Goal: Information Seeking & Learning: Check status

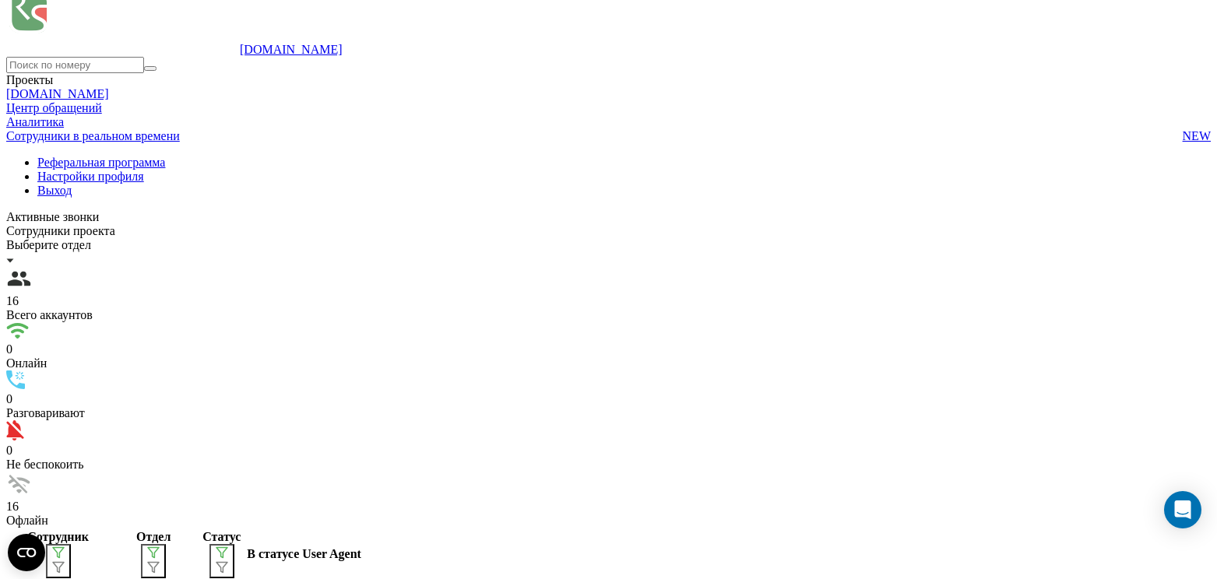
scroll to position [22, 0]
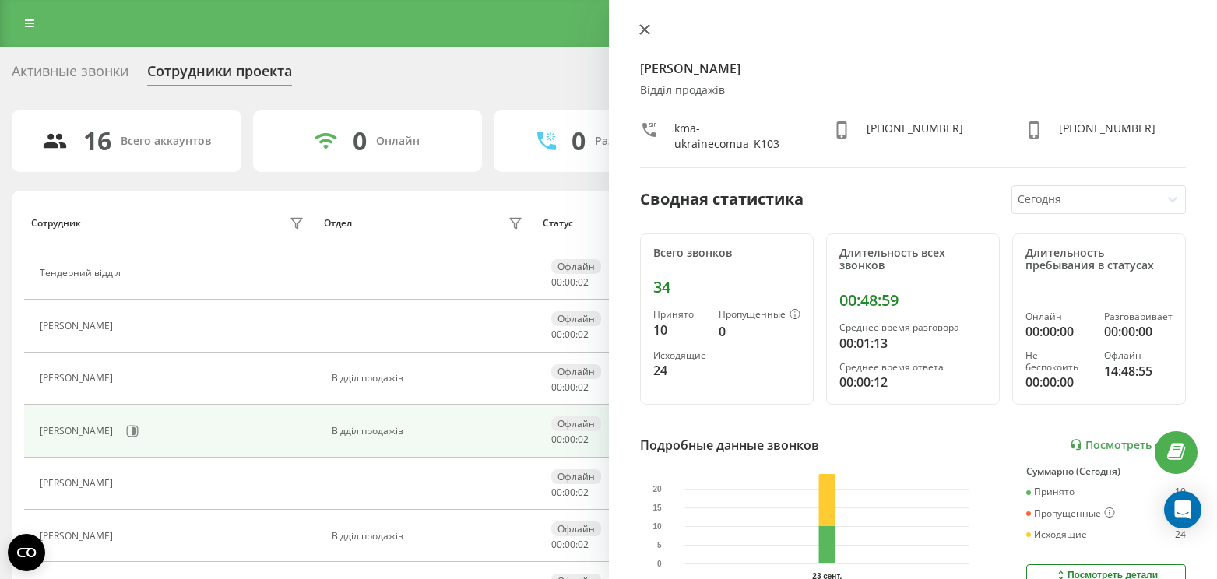
click at [639, 26] on icon at bounding box center [644, 29] width 11 height 11
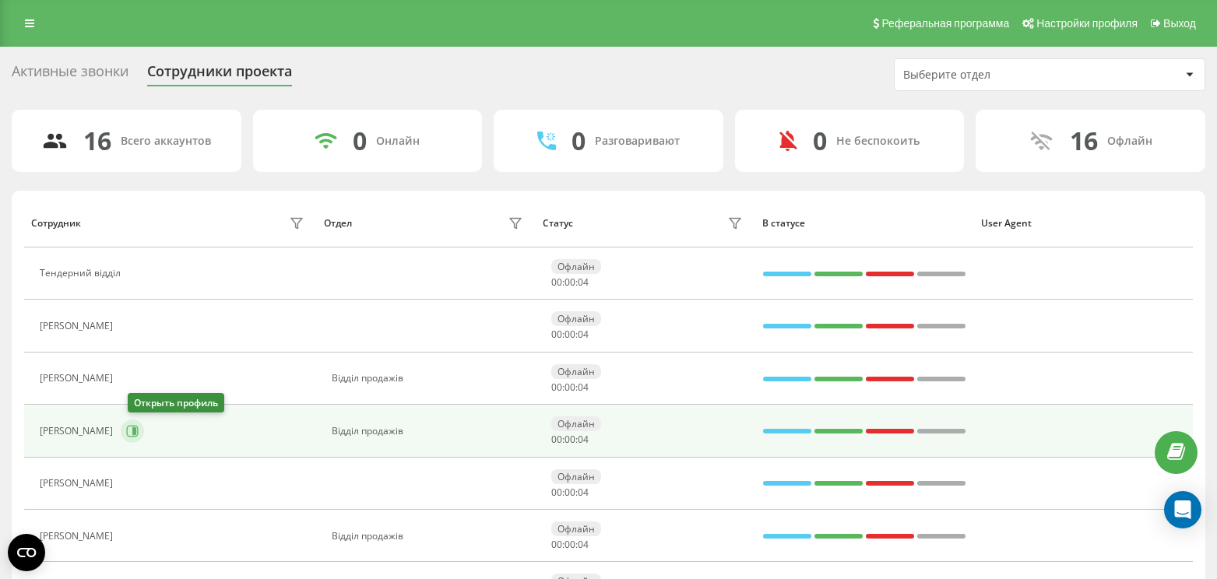
click at [136, 434] on icon at bounding box center [134, 431] width 4 height 8
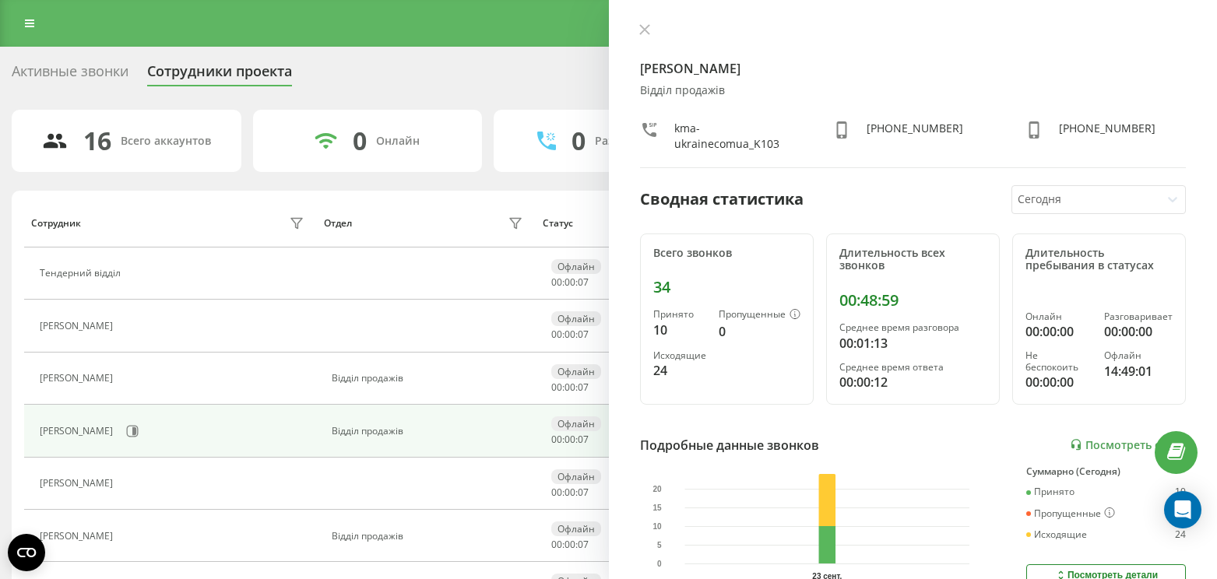
click at [1055, 199] on div at bounding box center [1085, 200] width 136 height 18
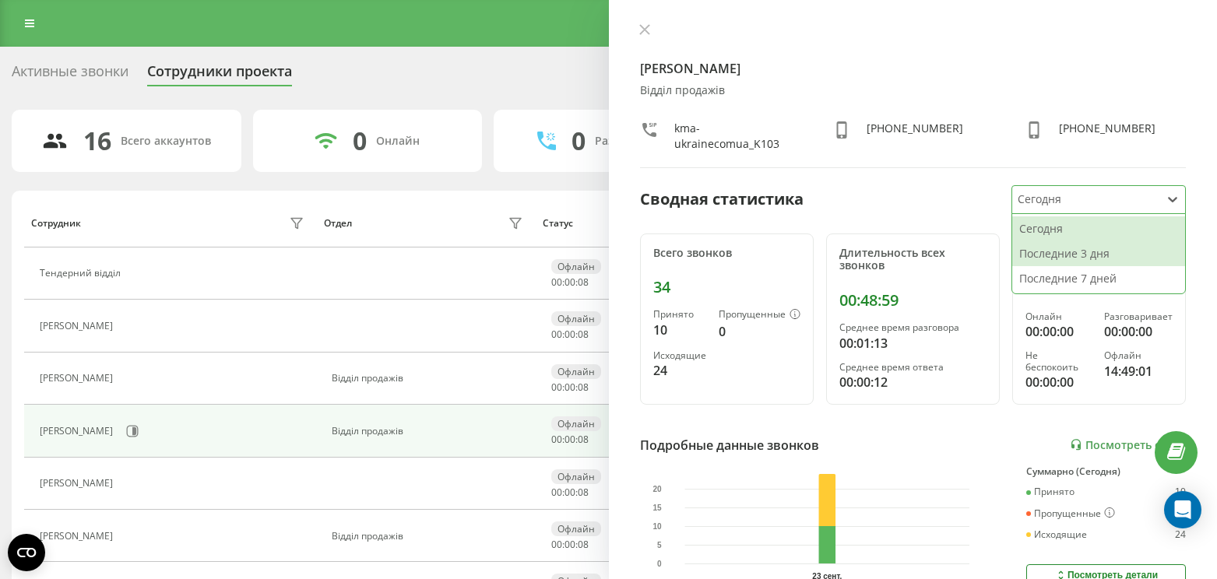
click at [1045, 252] on div "Последние 3 дня" at bounding box center [1098, 253] width 173 height 25
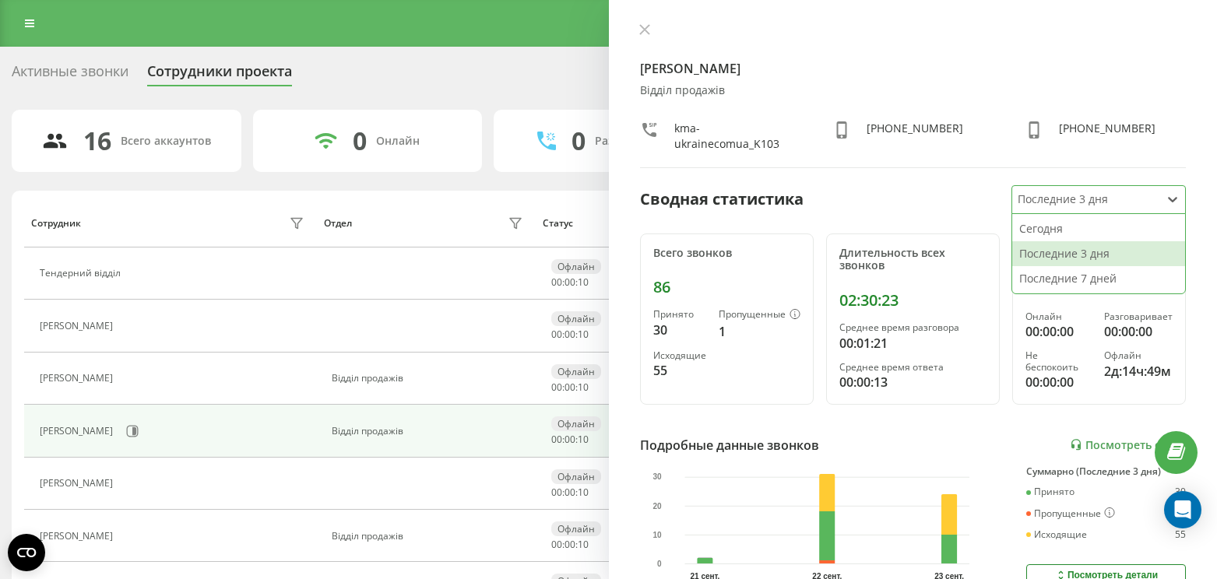
click at [1063, 204] on div at bounding box center [1085, 200] width 136 height 18
click at [1059, 227] on div "Сегодня" at bounding box center [1098, 228] width 173 height 25
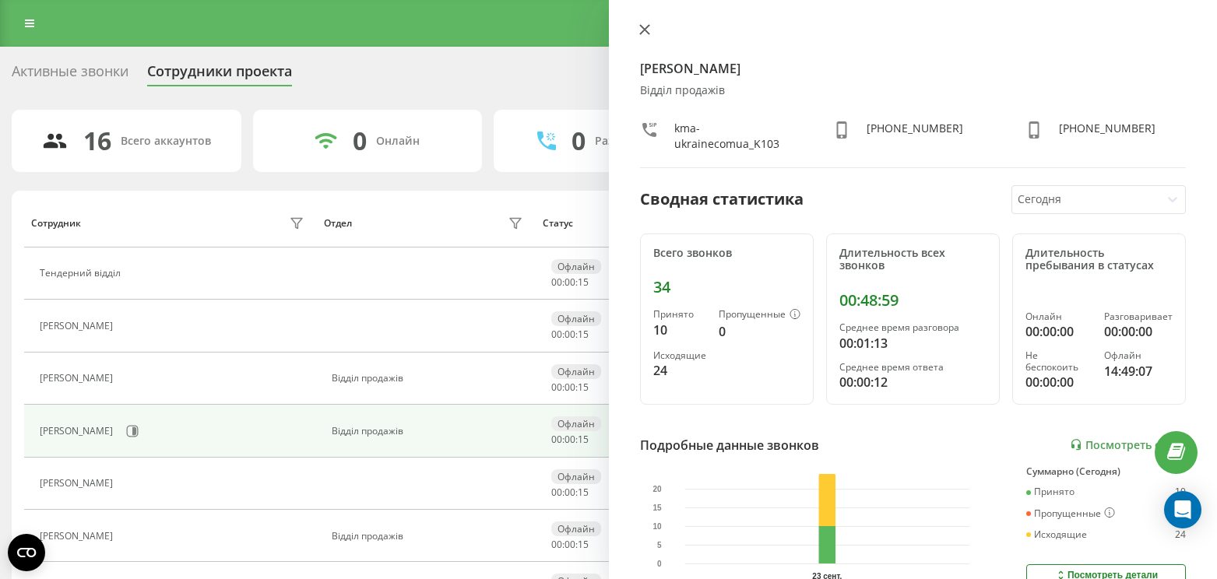
click at [641, 25] on icon at bounding box center [644, 29] width 11 height 11
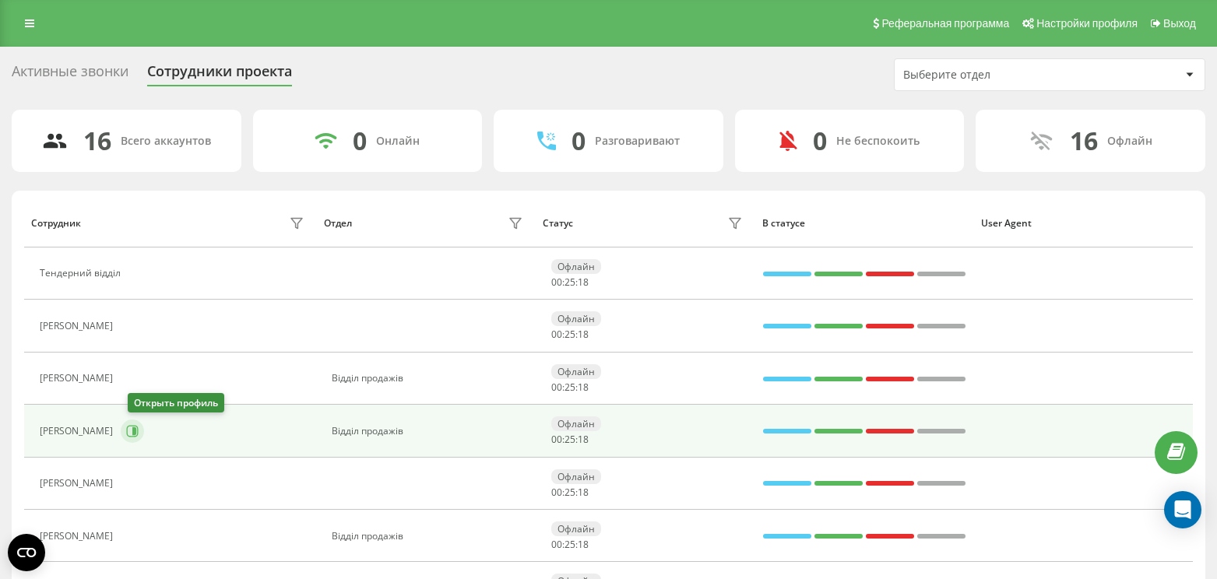
click at [136, 435] on icon at bounding box center [134, 431] width 4 height 8
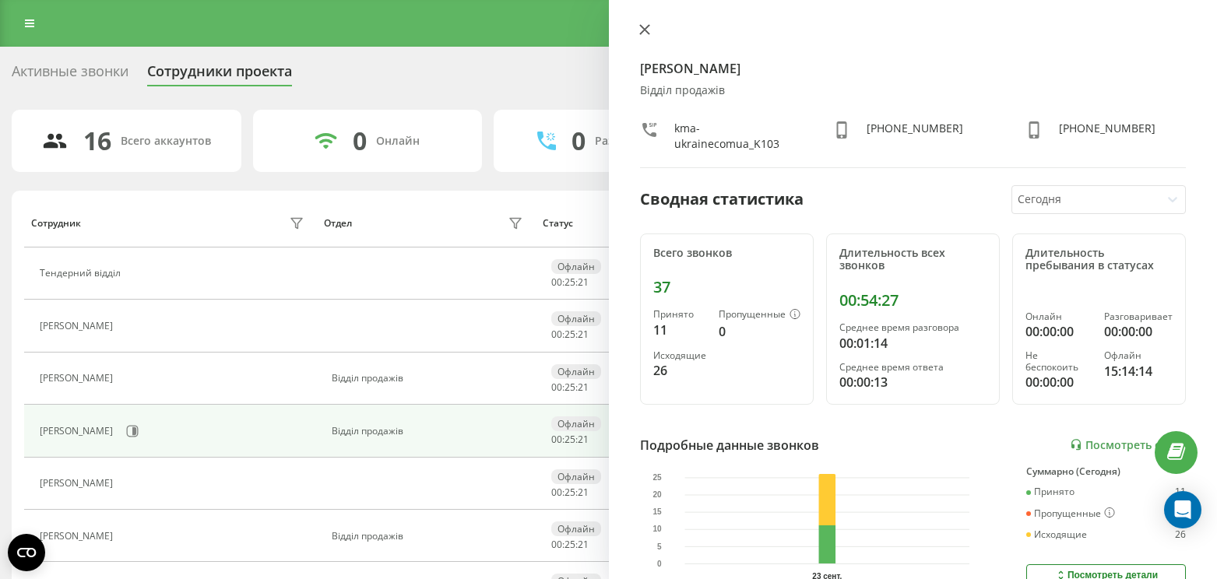
click at [639, 26] on icon at bounding box center [644, 29] width 11 height 11
